Goal: Register for event/course

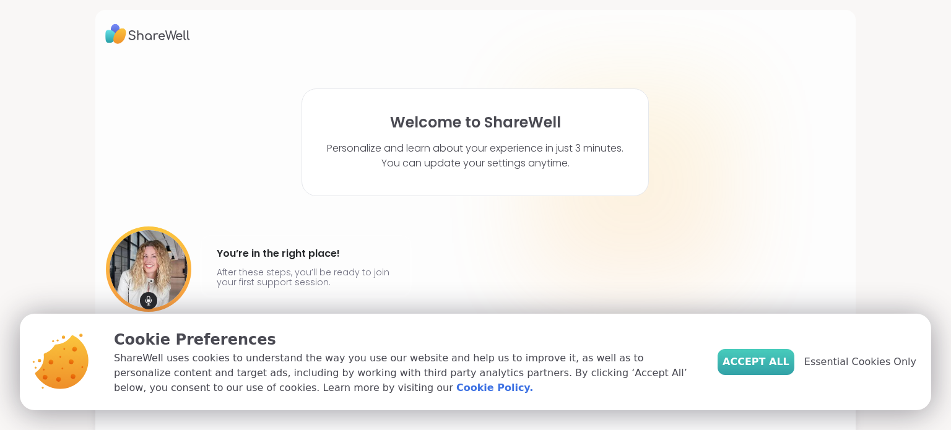
click at [764, 363] on span "Accept All" at bounding box center [755, 362] width 67 height 15
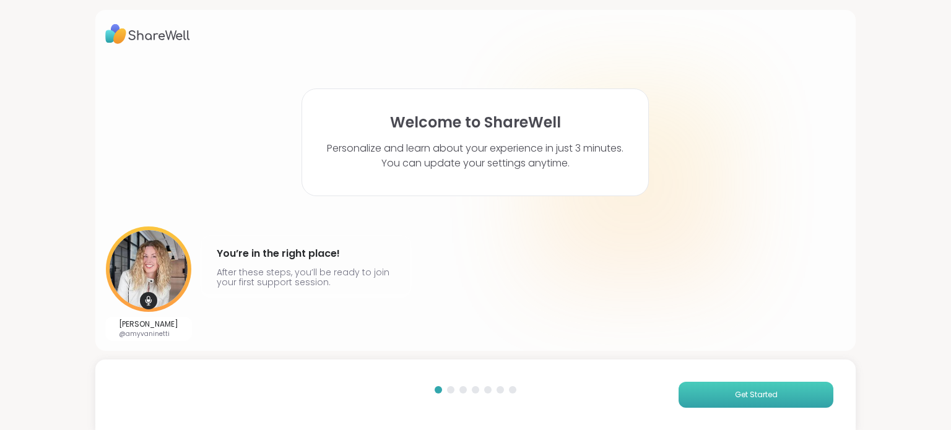
click at [780, 399] on button "Get Started" at bounding box center [755, 395] width 155 height 26
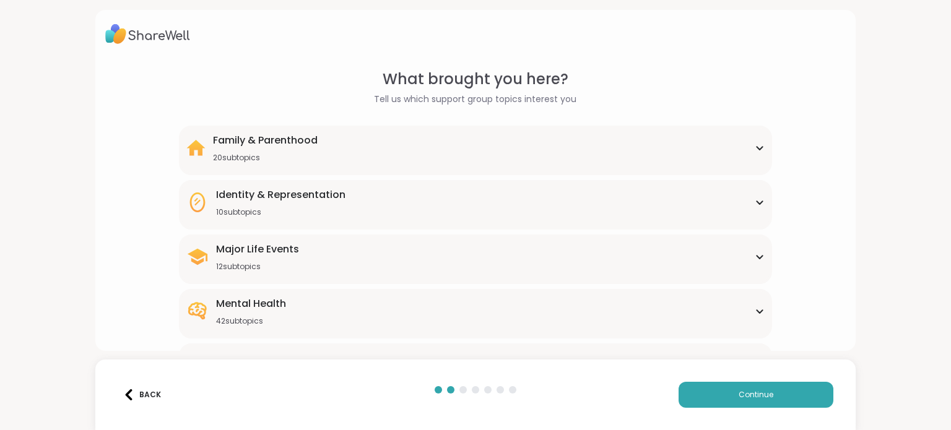
click at [694, 317] on div "Mental Health 42 subtopics" at bounding box center [474, 311] width 577 height 30
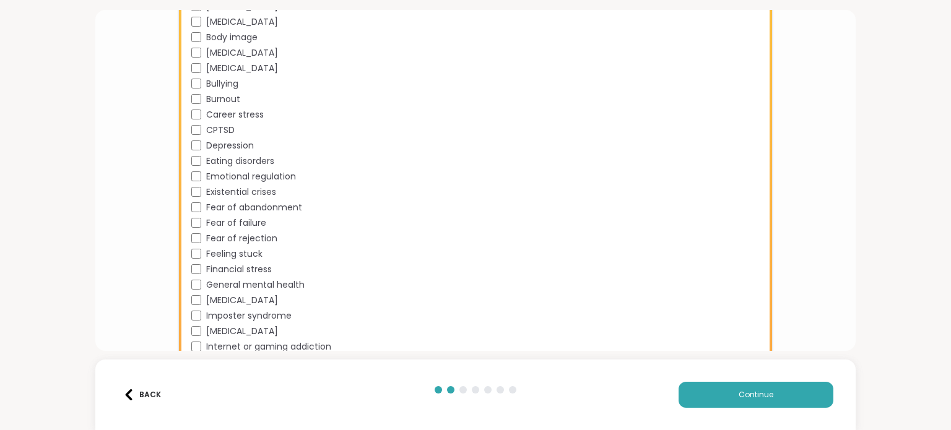
scroll to position [391, 0]
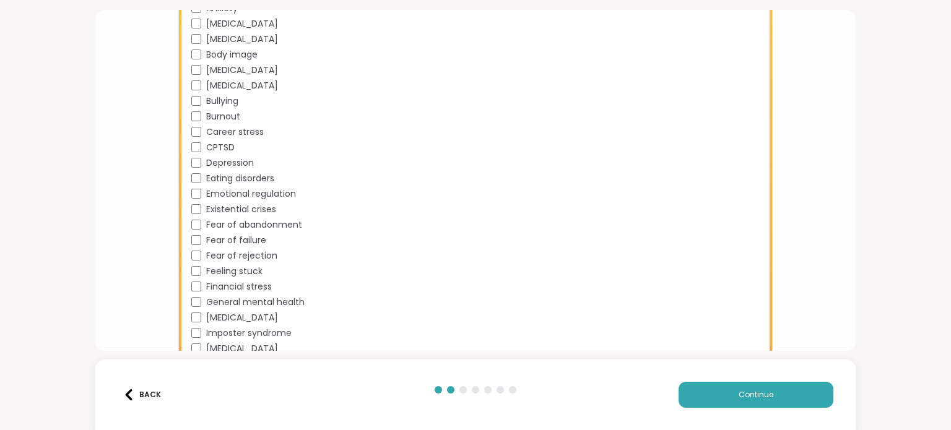
click at [252, 223] on span "Fear of abandonment" at bounding box center [254, 224] width 96 height 13
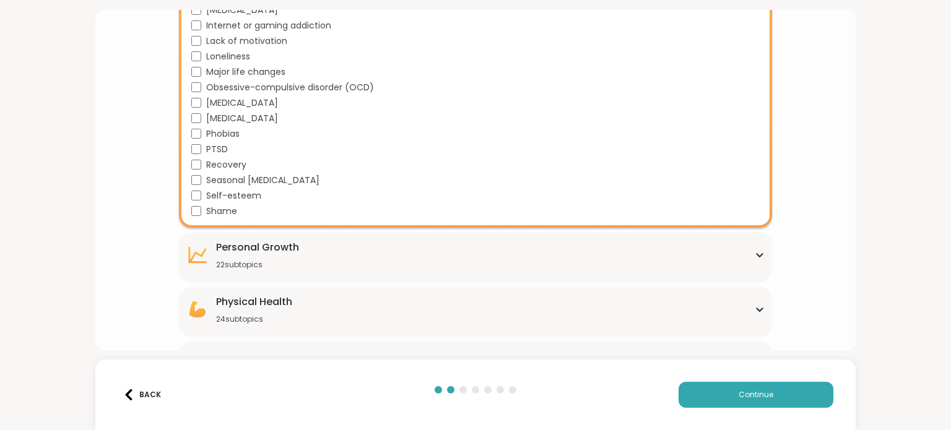
scroll to position [769, 0]
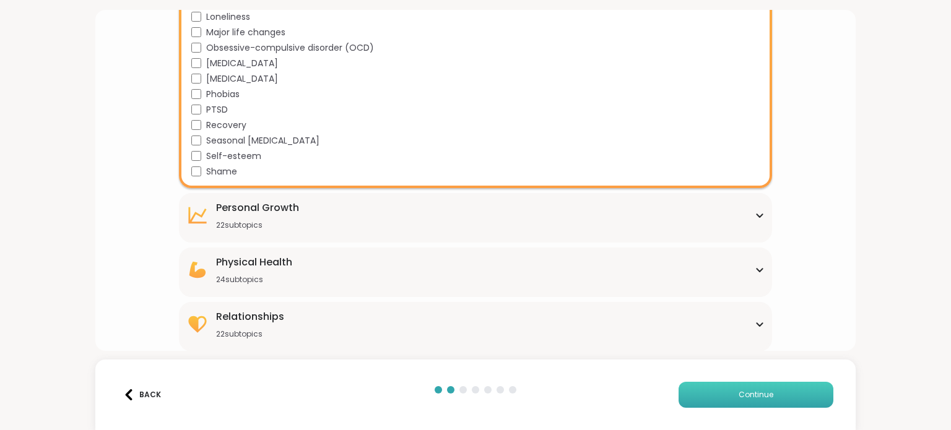
click at [784, 402] on button "Continue" at bounding box center [755, 395] width 155 height 26
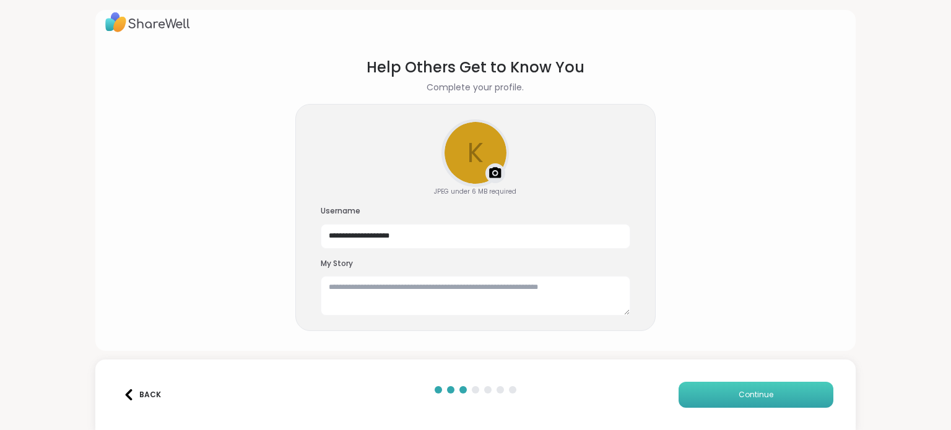
scroll to position [11, 0]
click at [473, 290] on textarea at bounding box center [475, 297] width 309 height 40
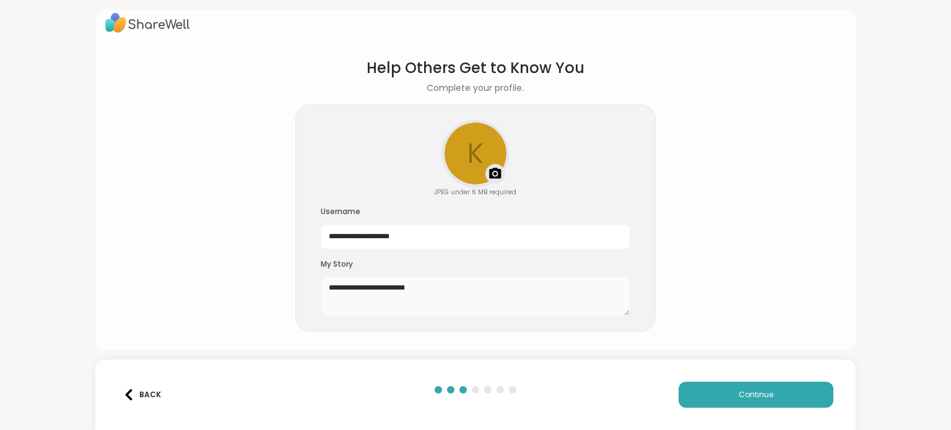
click at [365, 292] on textarea "**********" at bounding box center [475, 297] width 309 height 40
click at [473, 288] on textarea "**********" at bounding box center [475, 297] width 309 height 40
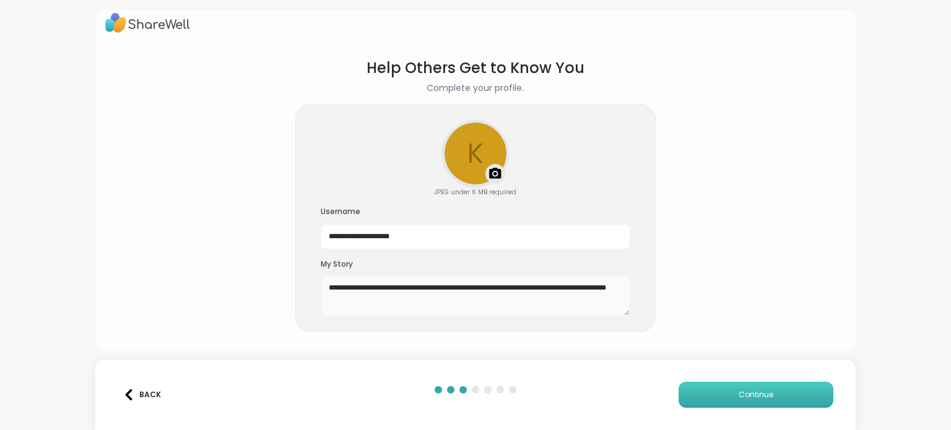
type textarea "**********"
click at [758, 403] on button "Continue" at bounding box center [755, 395] width 155 height 26
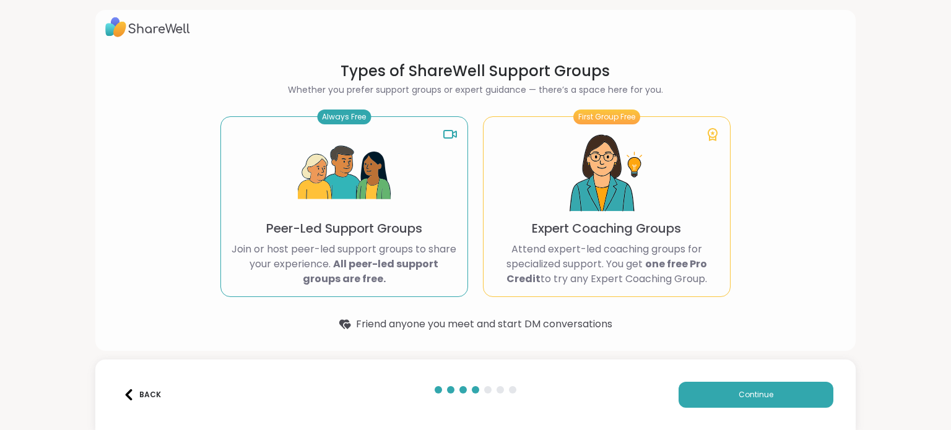
click at [342, 234] on p "Peer-Led Support Groups" at bounding box center [344, 228] width 156 height 17
click at [785, 394] on button "Continue" at bounding box center [755, 395] width 155 height 26
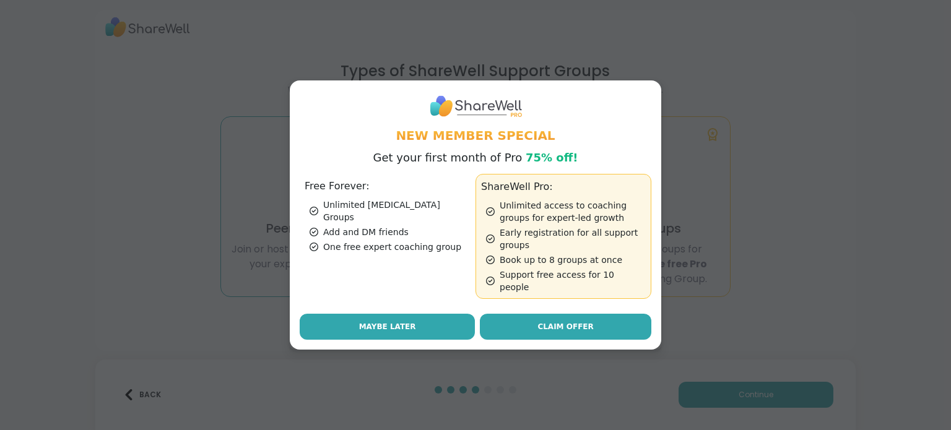
click at [390, 322] on span "Maybe Later" at bounding box center [387, 326] width 57 height 11
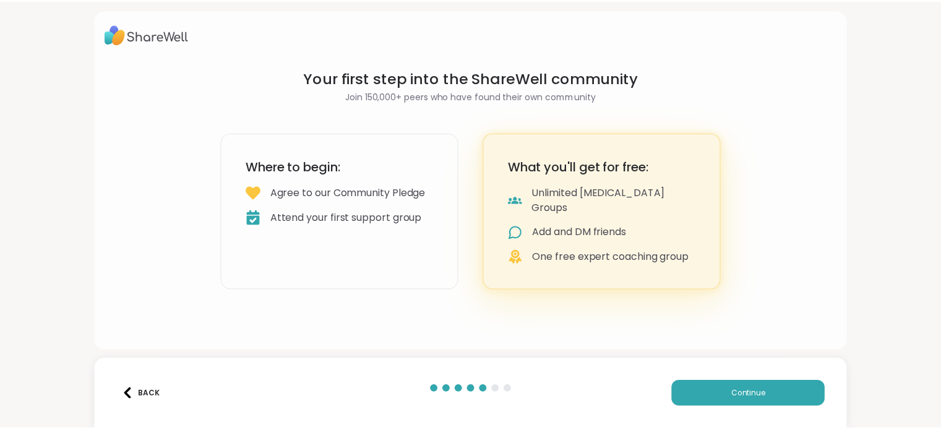
scroll to position [0, 0]
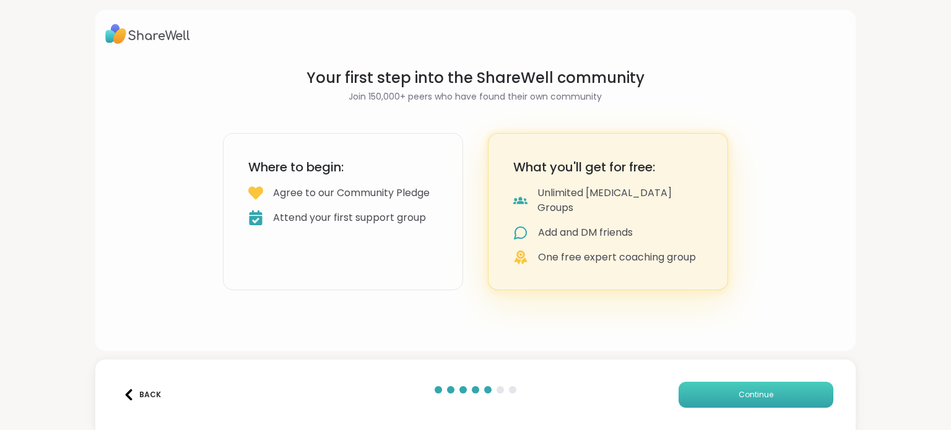
click at [791, 399] on button "Continue" at bounding box center [755, 395] width 155 height 26
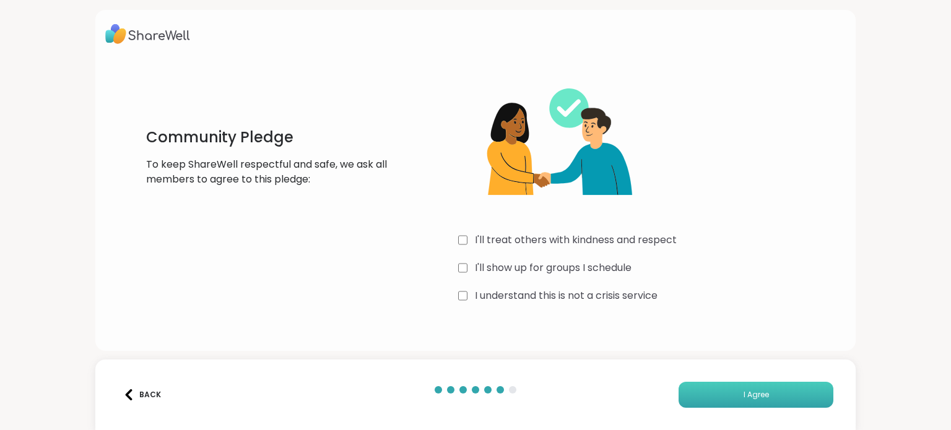
click at [765, 404] on button "I Agree" at bounding box center [755, 395] width 155 height 26
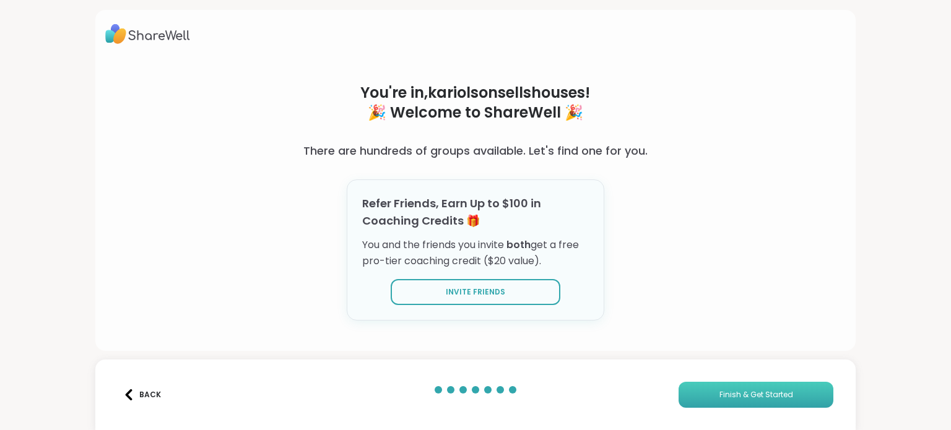
click at [792, 404] on button "Finish & Get Started" at bounding box center [755, 395] width 155 height 26
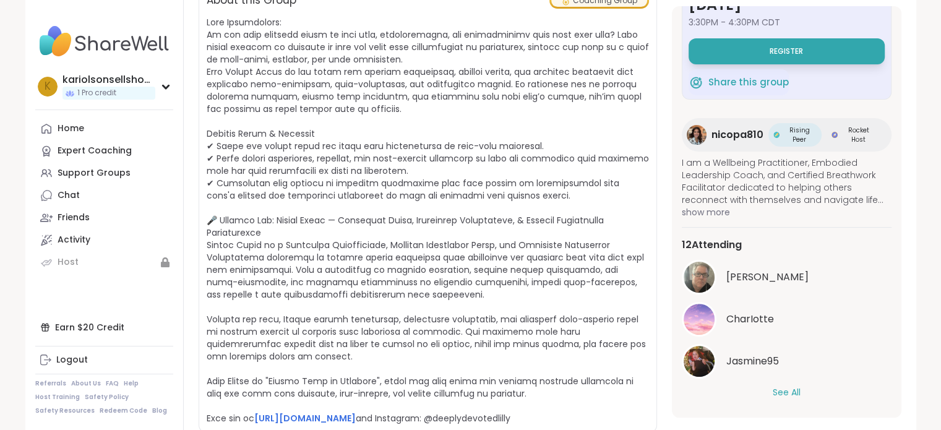
scroll to position [309, 0]
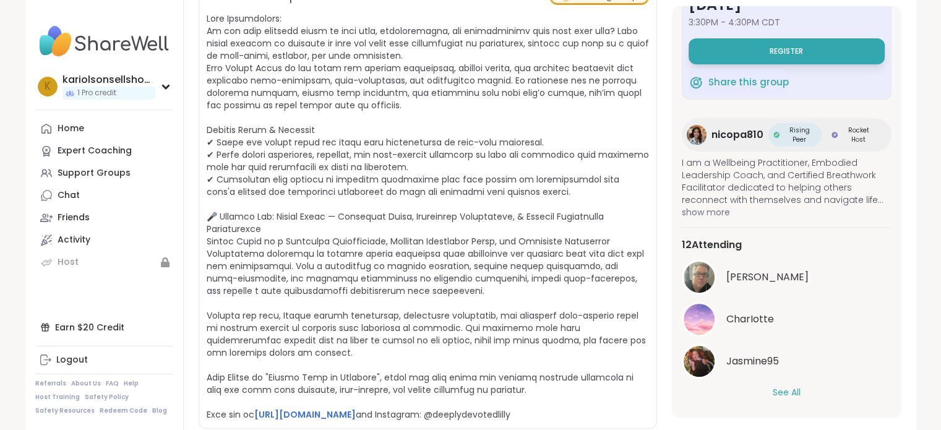
click at [787, 395] on button "See All" at bounding box center [787, 392] width 28 height 13
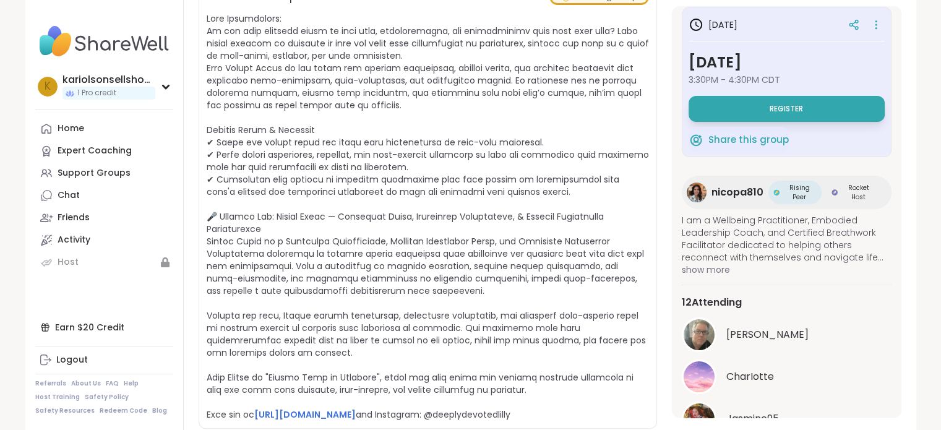
scroll to position [0, 0]
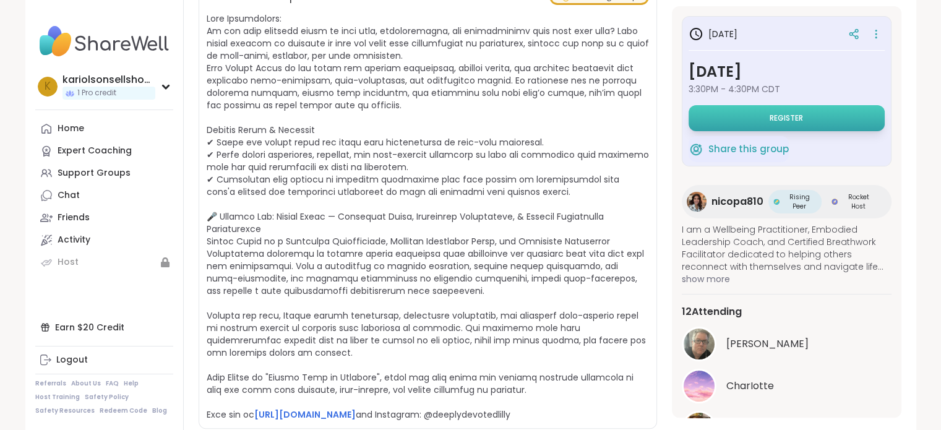
click at [826, 117] on button "Register" at bounding box center [787, 118] width 196 height 26
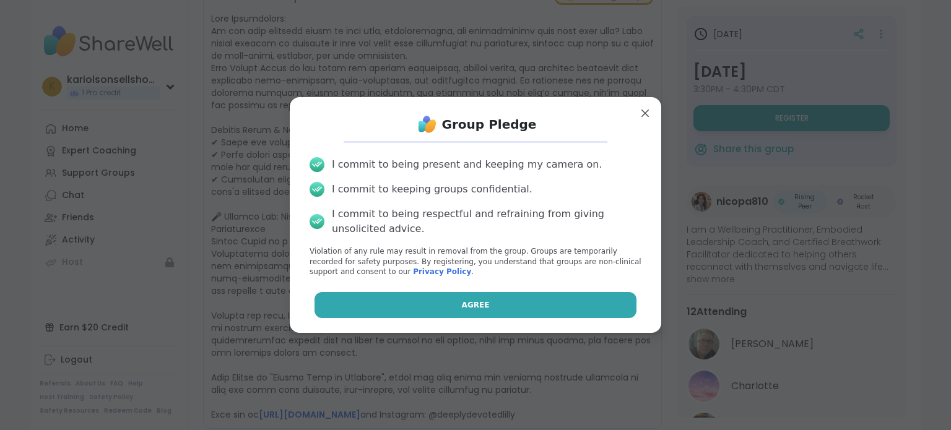
click at [482, 303] on button "Agree" at bounding box center [475, 305] width 322 height 26
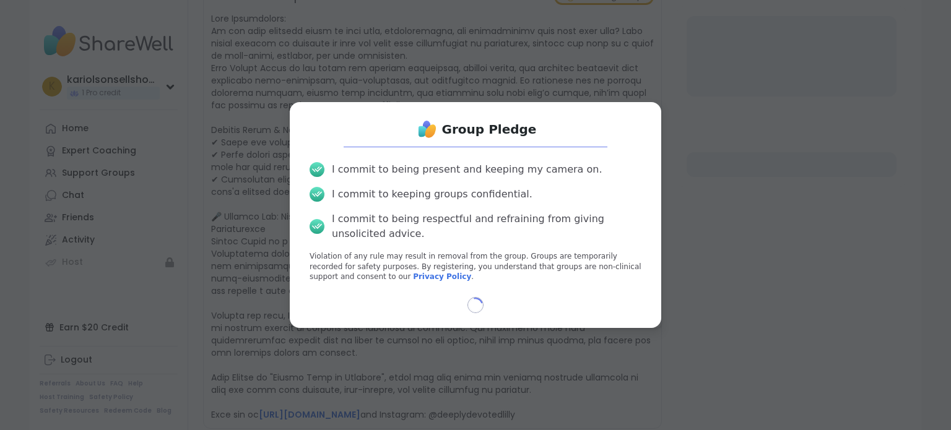
select select "**"
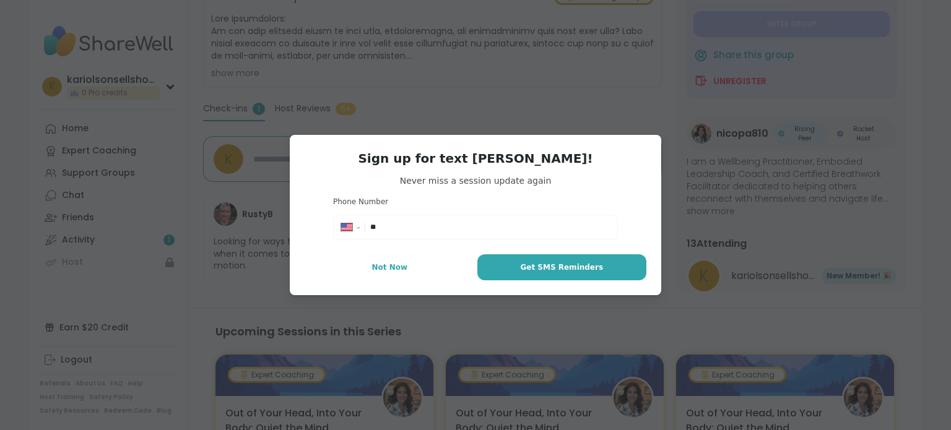
type textarea "*"
click at [562, 269] on span "Get SMS Reminders" at bounding box center [561, 267] width 83 height 11
click at [451, 227] on input "**" at bounding box center [490, 227] width 240 height 12
type input "*********"
type textarea "*"
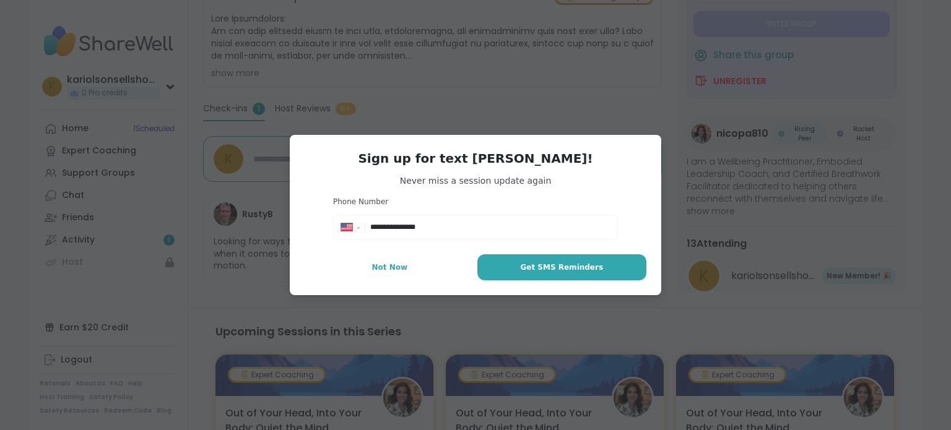
type input "**********"
click at [592, 272] on button "Get SMS Reminders" at bounding box center [561, 267] width 169 height 26
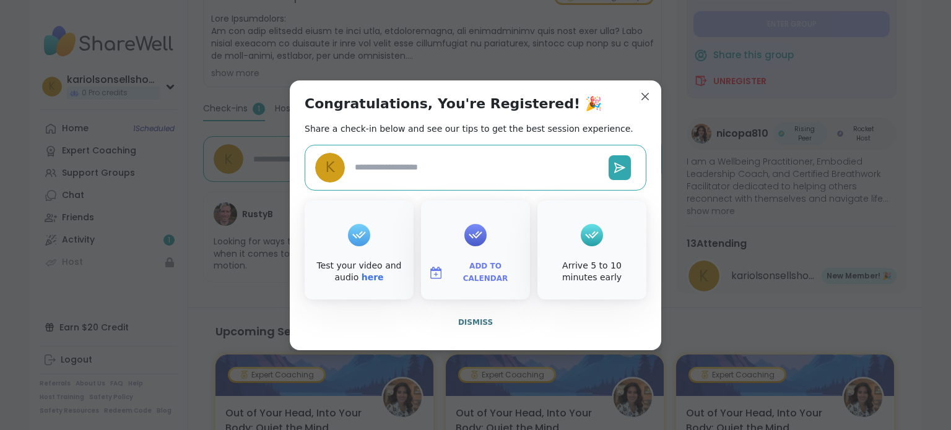
click at [476, 270] on span "Add to Calendar" at bounding box center [485, 273] width 74 height 24
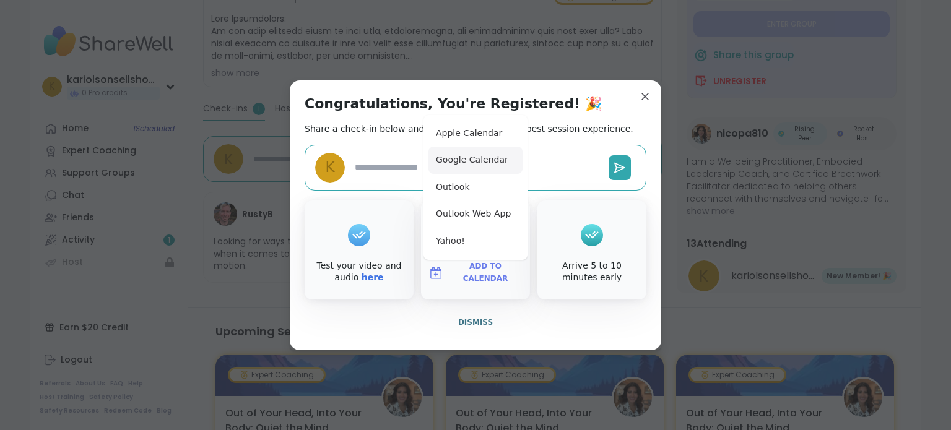
click at [478, 167] on button "Google Calendar" at bounding box center [475, 160] width 94 height 27
click at [324, 331] on button "Dismiss" at bounding box center [476, 322] width 342 height 26
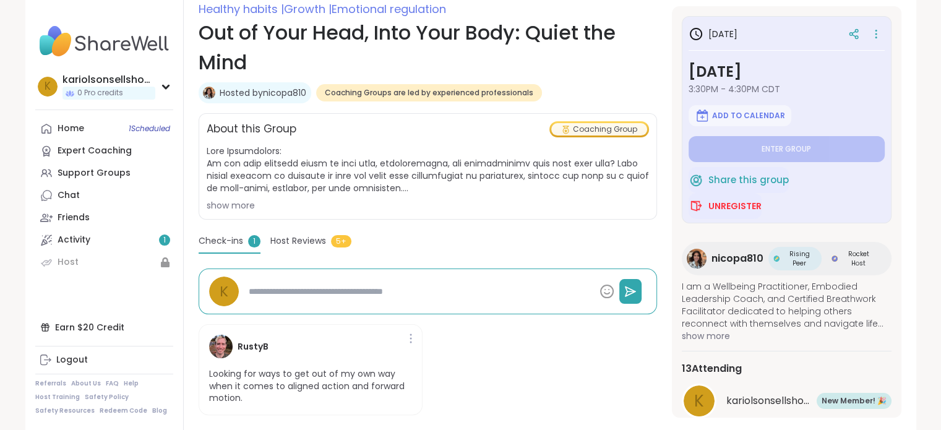
scroll to position [176, 0]
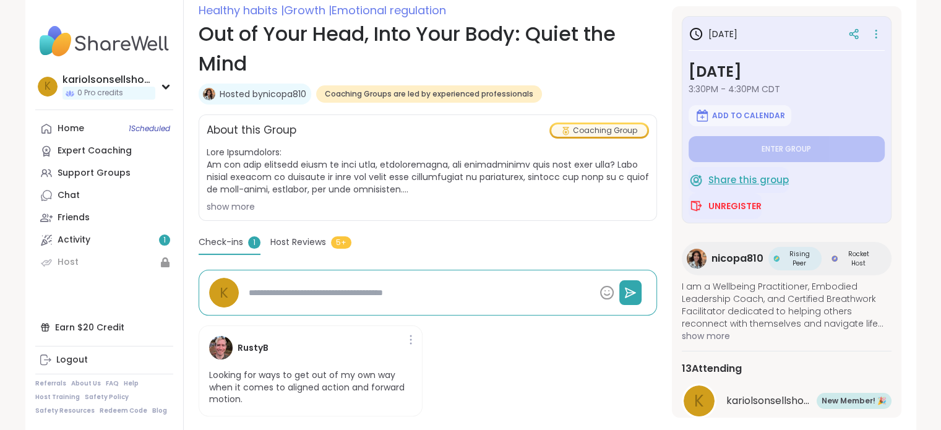
click at [772, 176] on span "Share this group" at bounding box center [749, 180] width 80 height 14
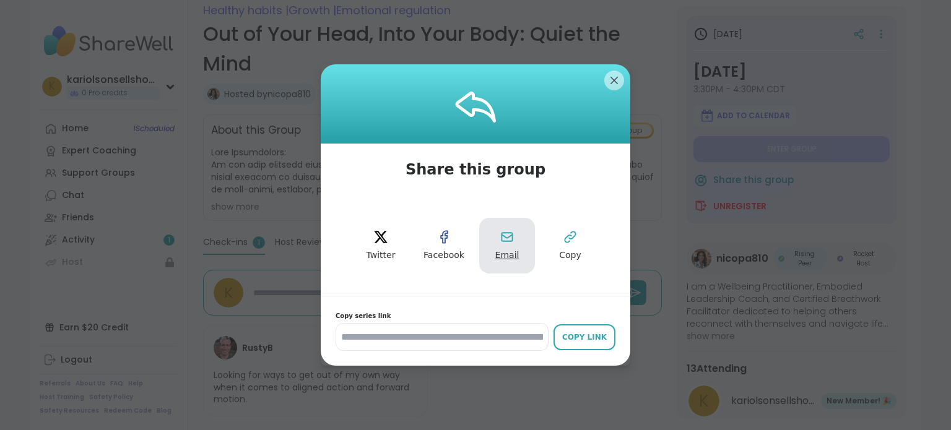
click at [507, 241] on icon at bounding box center [506, 237] width 11 height 8
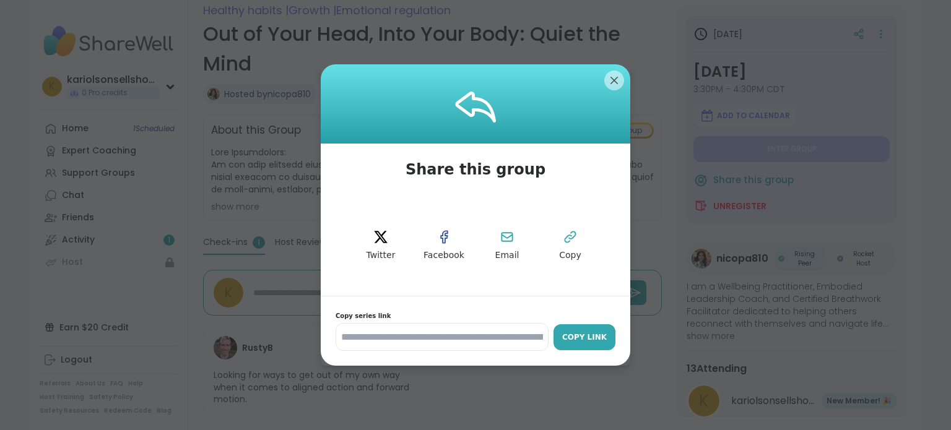
click at [582, 333] on div "Copy Link" at bounding box center [585, 337] width 50 height 11
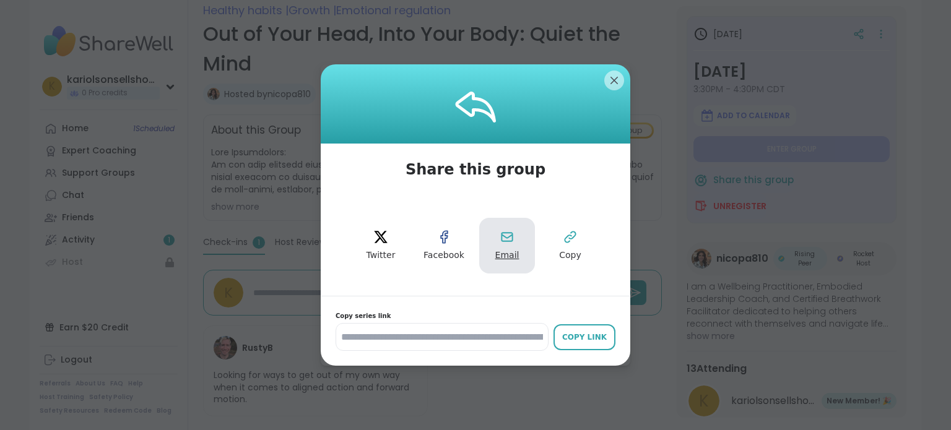
click at [501, 243] on icon at bounding box center [506, 237] width 15 height 15
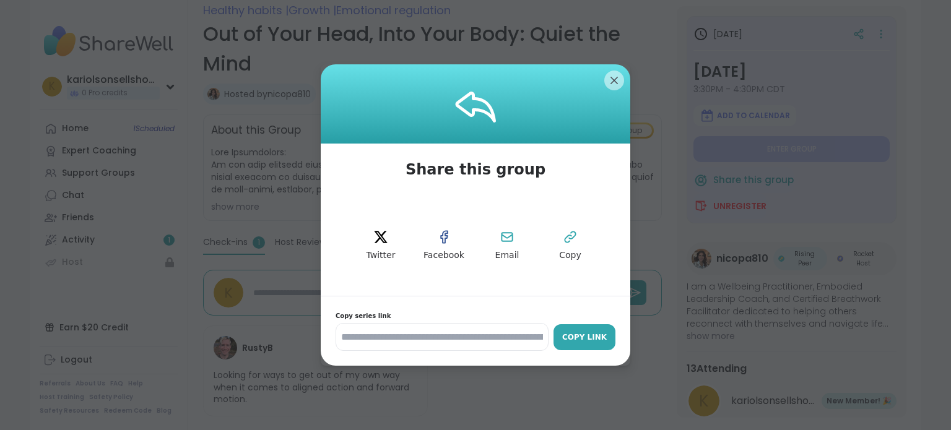
click at [574, 337] on div "Copy Link" at bounding box center [585, 337] width 50 height 11
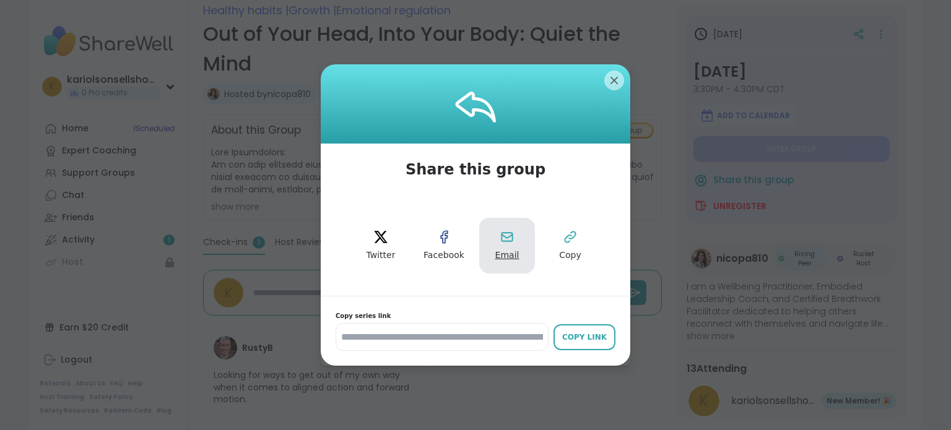
click at [502, 243] on icon at bounding box center [506, 237] width 15 height 15
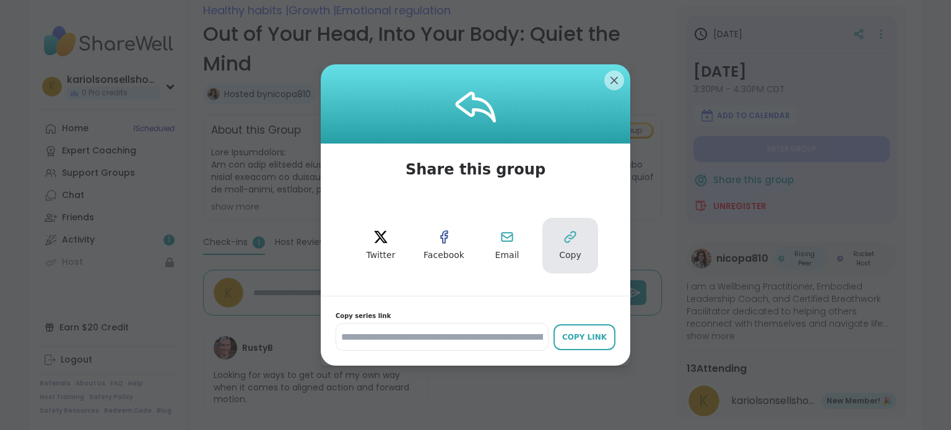
click at [558, 245] on button "Copy" at bounding box center [570, 246] width 56 height 56
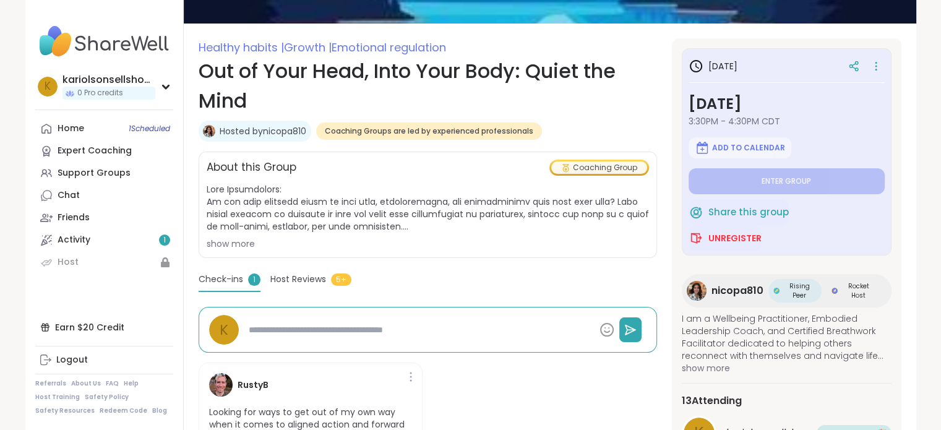
scroll to position [144, 0]
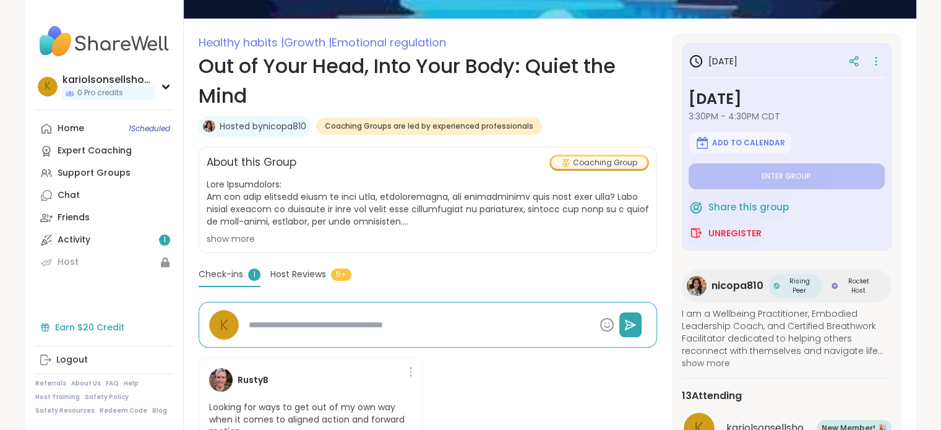
click at [88, 331] on div "Earn $20 Credit" at bounding box center [104, 327] width 138 height 22
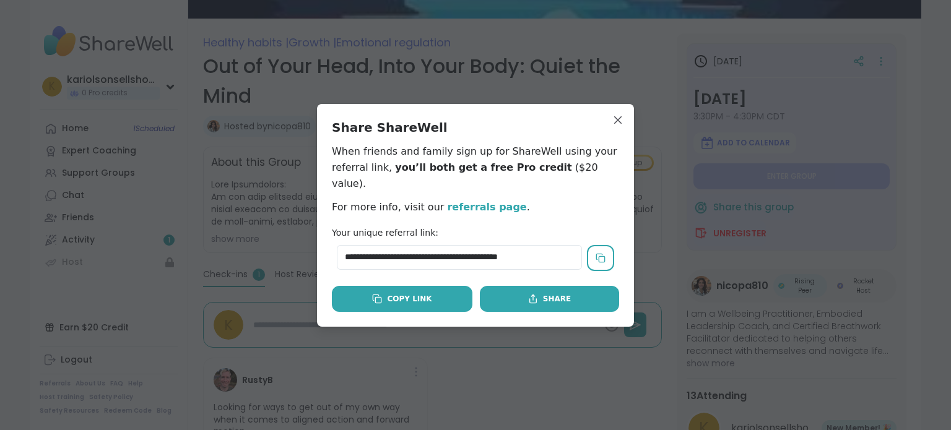
click at [430, 293] on button "Copy Link" at bounding box center [402, 299] width 141 height 26
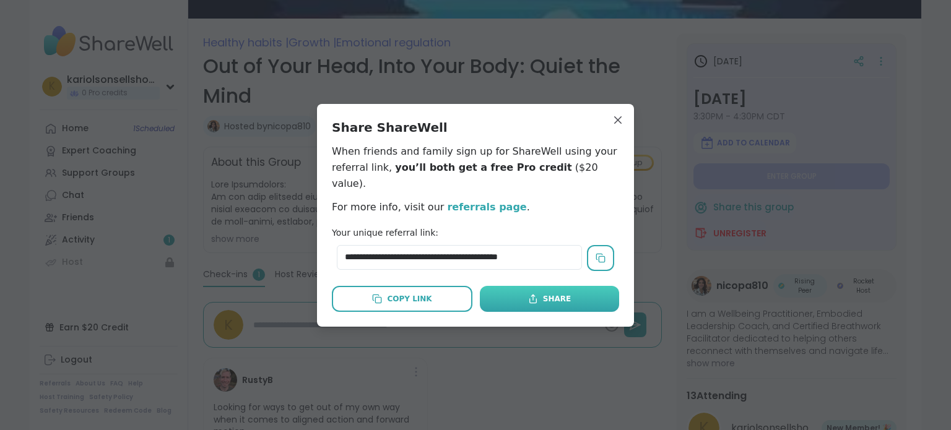
click at [564, 292] on button "Share" at bounding box center [549, 299] width 139 height 26
click at [599, 256] on rect at bounding box center [602, 259] width 6 height 6
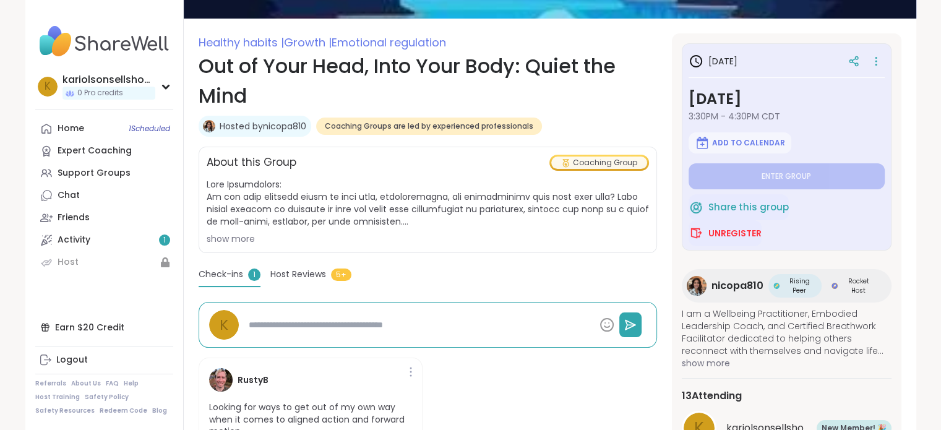
type textarea "*"
